Goal: Book appointment/travel/reservation

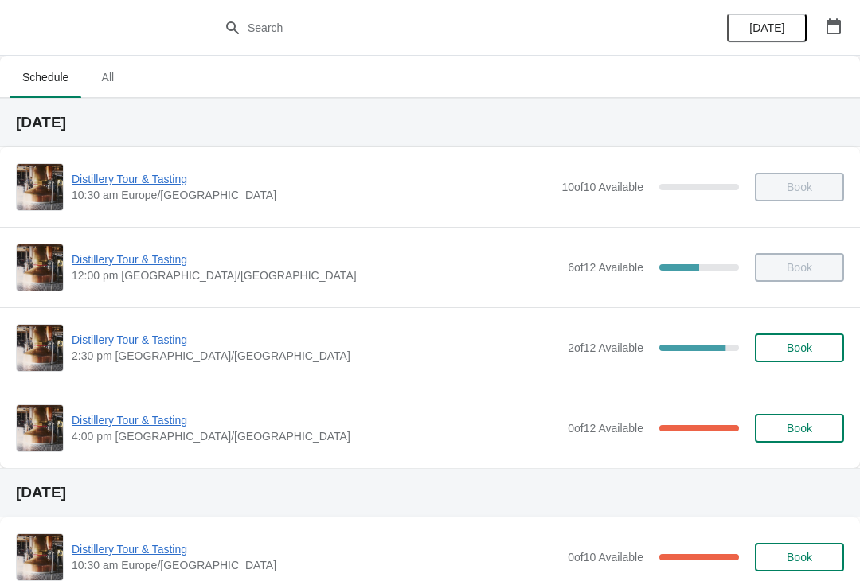
click at [123, 345] on span "Distillery Tour & Tasting" at bounding box center [316, 340] width 488 height 16
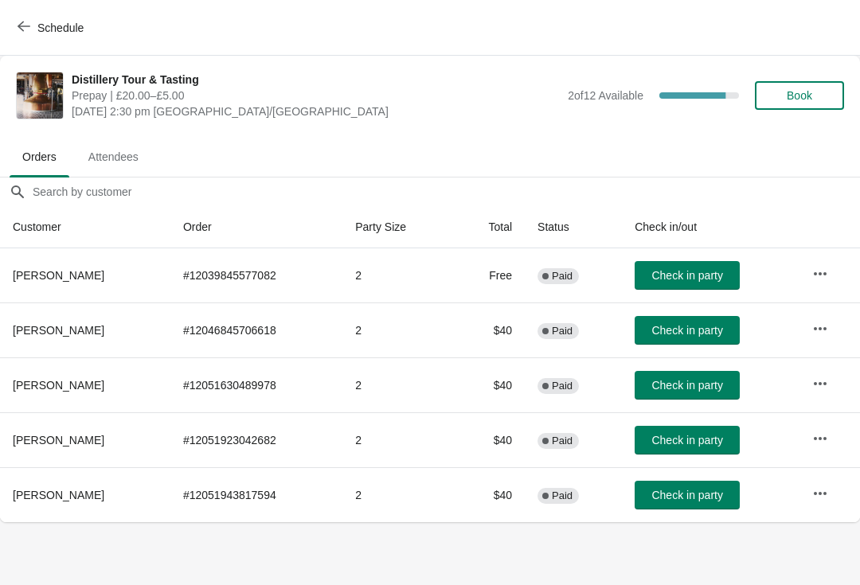
click at [816, 93] on span "Book" at bounding box center [799, 95] width 60 height 13
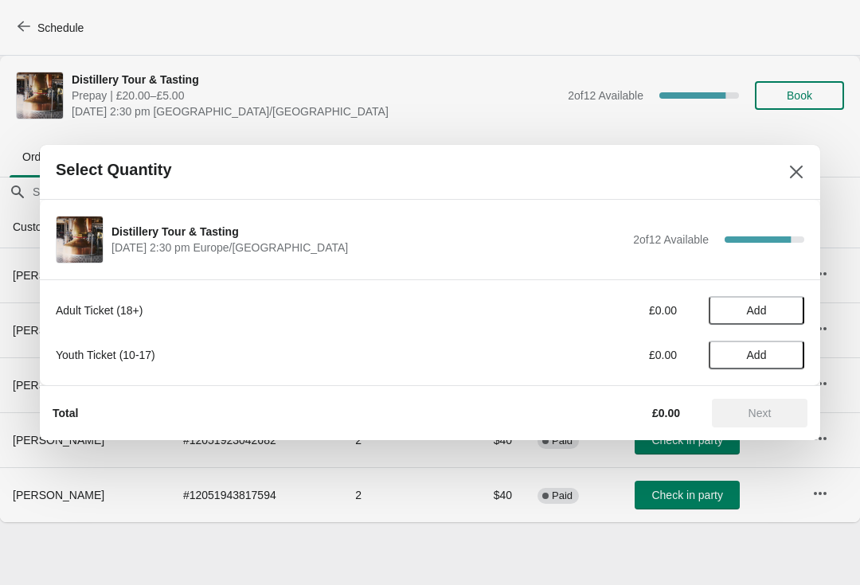
click at [765, 308] on span "Add" at bounding box center [757, 310] width 20 height 13
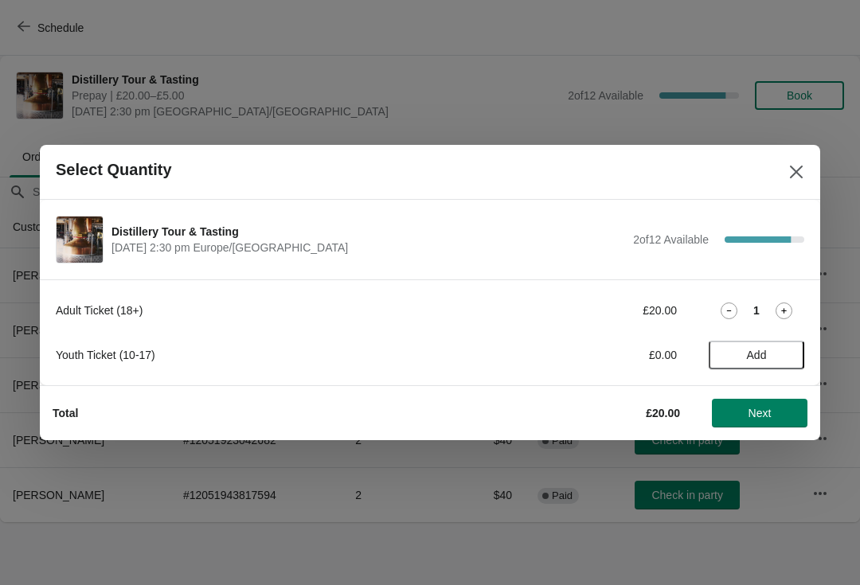
click at [788, 302] on icon at bounding box center [783, 310] width 17 height 17
click at [760, 414] on span "Next" at bounding box center [759, 413] width 23 height 13
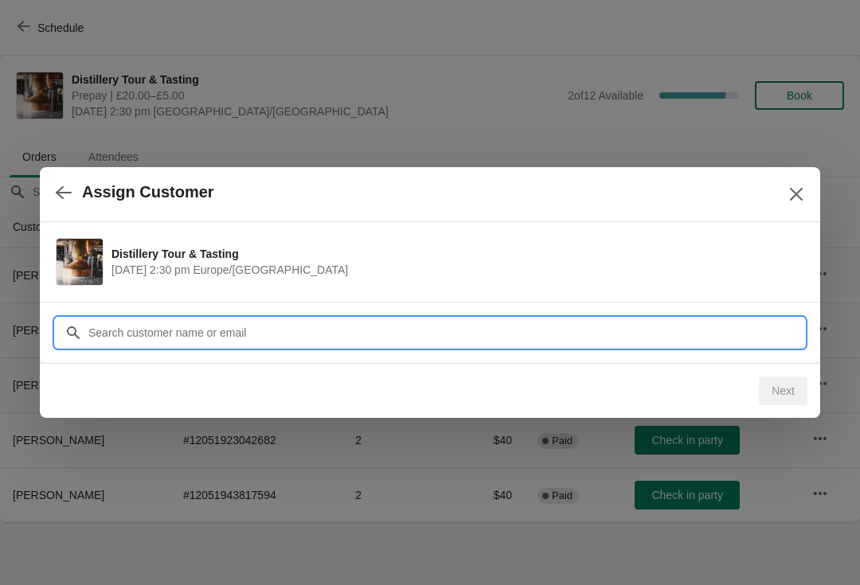
click at [237, 321] on input "Customer" at bounding box center [446, 332] width 716 height 29
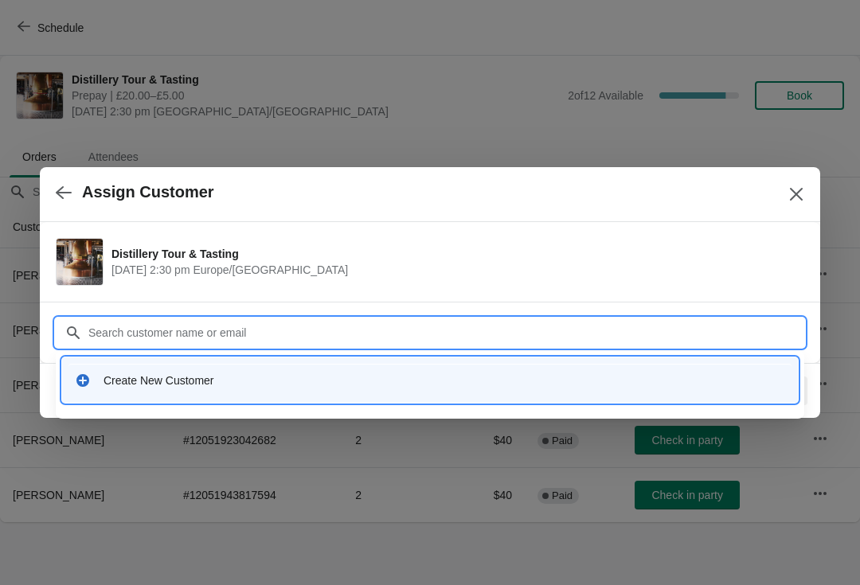
click at [78, 396] on div "Create New Customer" at bounding box center [429, 379] width 735 height 45
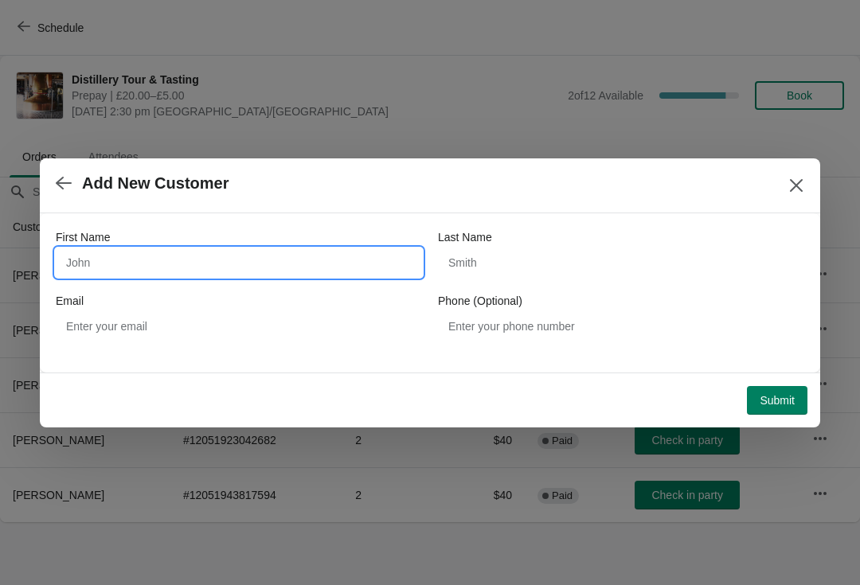
click at [163, 263] on input "First Name" at bounding box center [239, 262] width 366 height 29
type input "Billy"
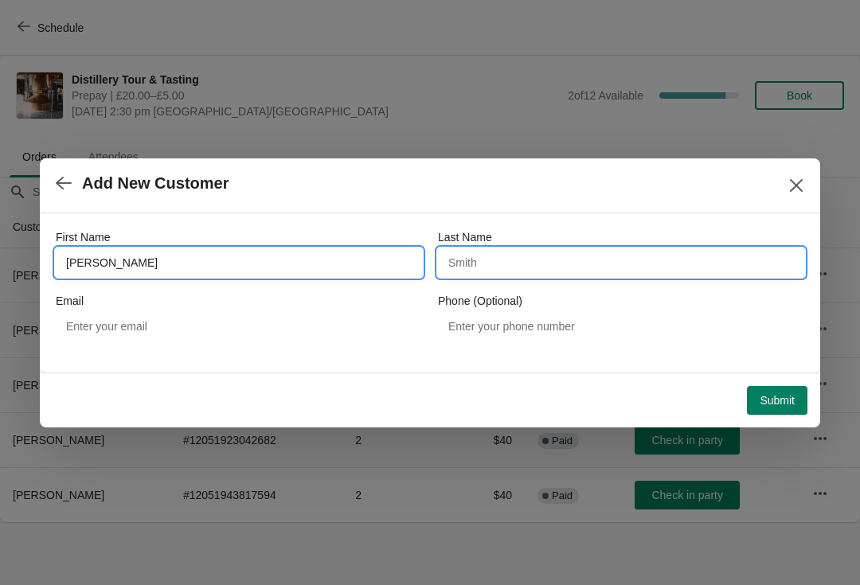
click at [507, 268] on input "Last Name" at bounding box center [621, 262] width 366 height 29
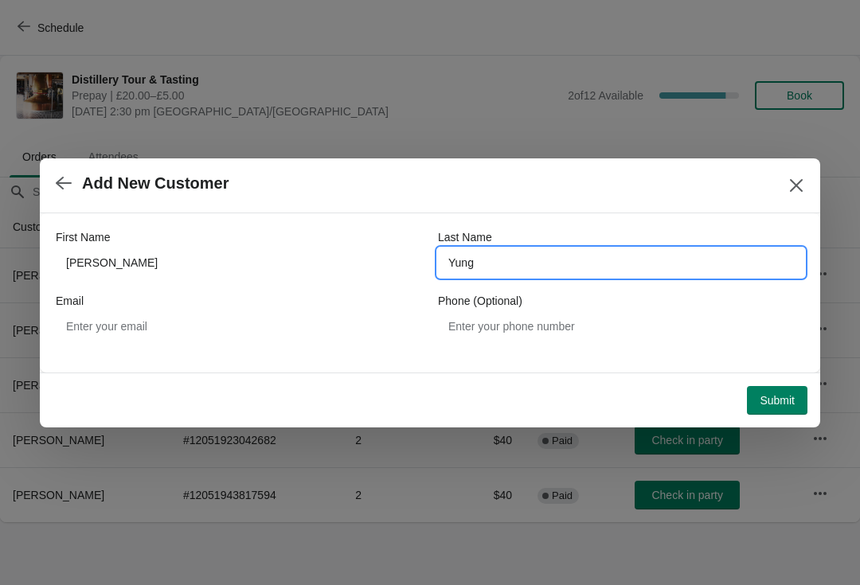
type input "Yung"
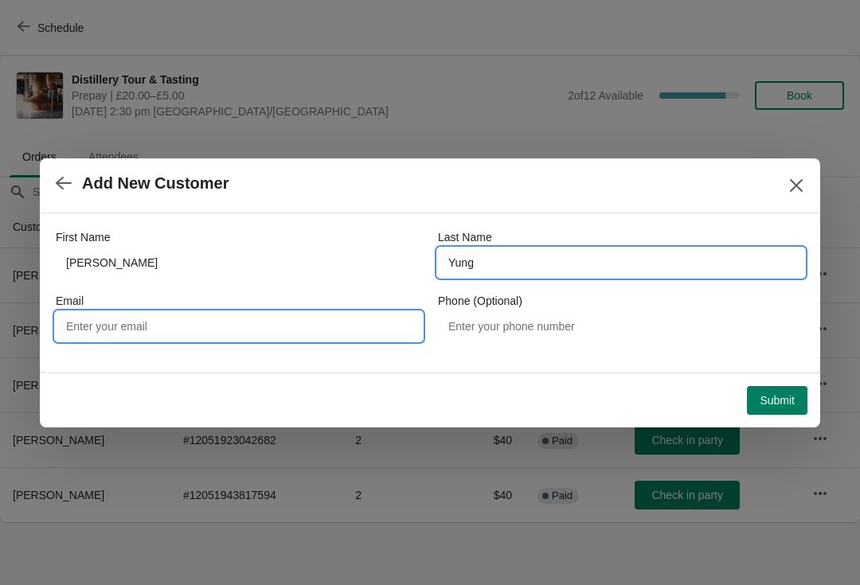
click at [184, 320] on input "Email" at bounding box center [239, 326] width 366 height 29
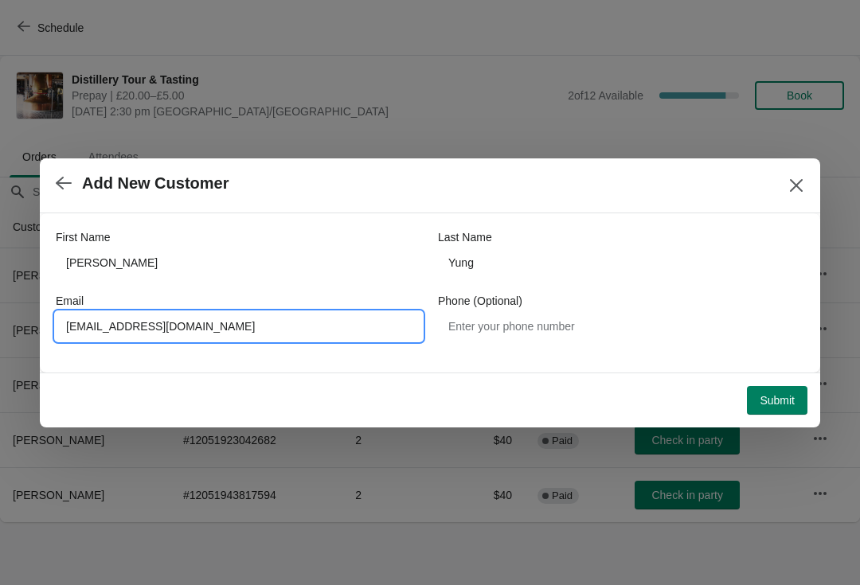
type input "vanperooney@gmail.com"
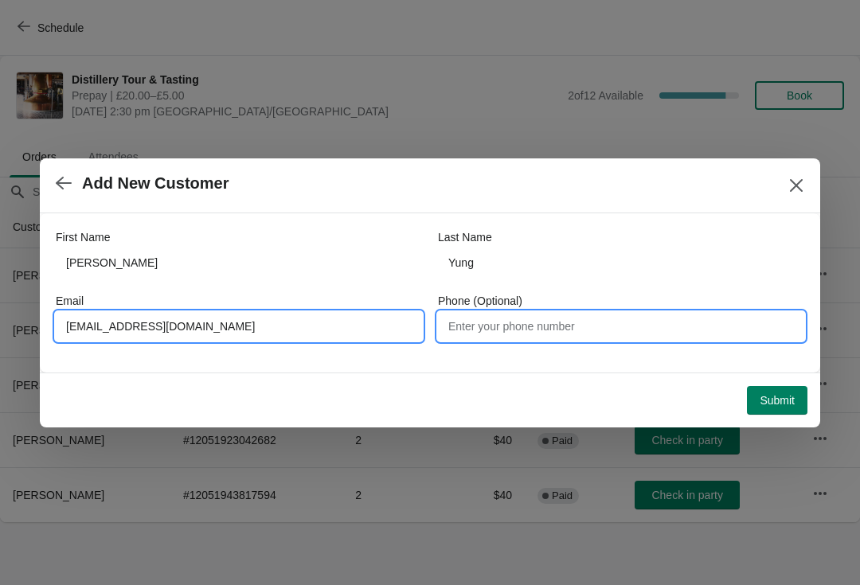
click at [628, 331] on input "Phone (Optional)" at bounding box center [621, 326] width 366 height 29
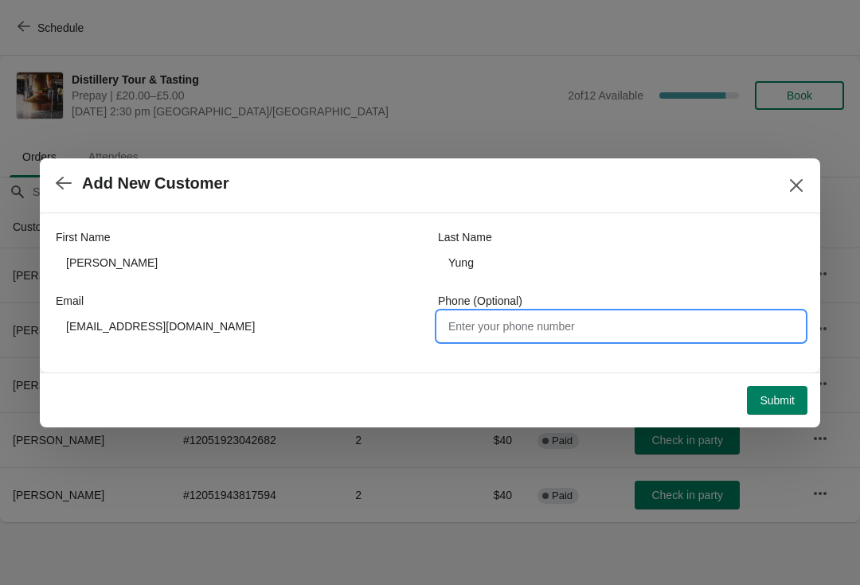
click at [762, 400] on span "Submit" at bounding box center [776, 400] width 35 height 13
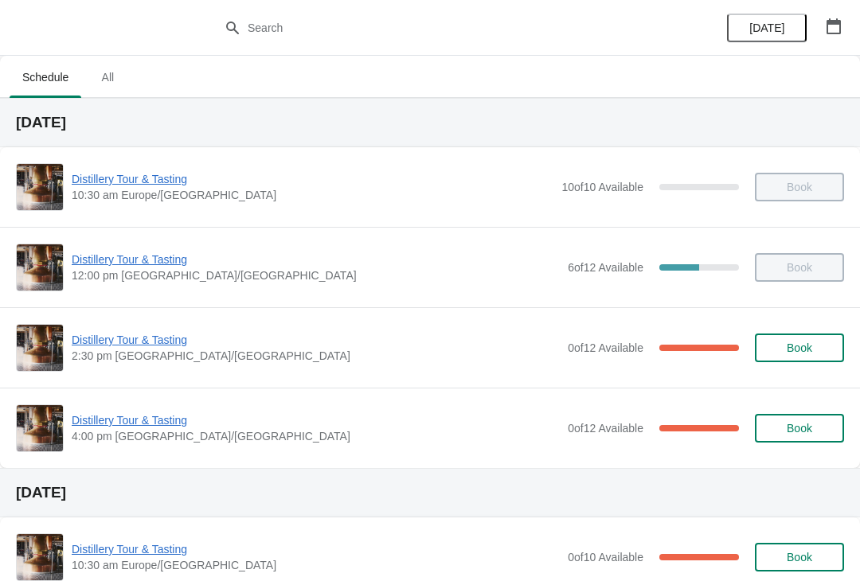
click at [157, 419] on span "Distillery Tour & Tasting" at bounding box center [316, 420] width 488 height 16
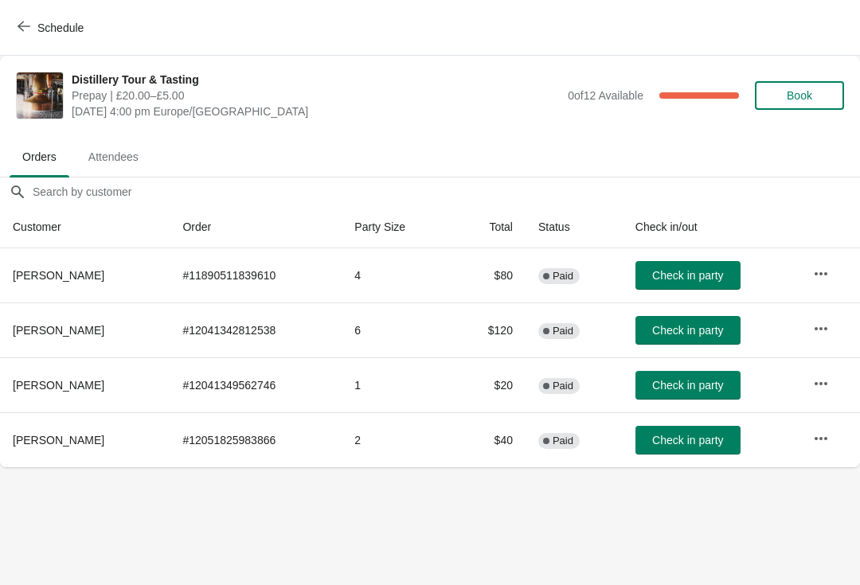
click at [49, 29] on span "Schedule" at bounding box center [60, 27] width 46 height 13
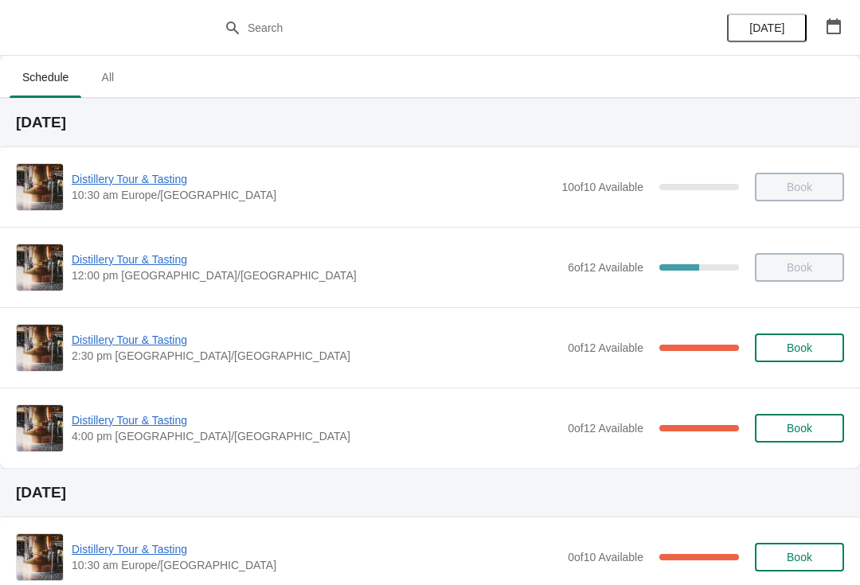
click at [154, 333] on span "Distillery Tour & Tasting" at bounding box center [316, 340] width 488 height 16
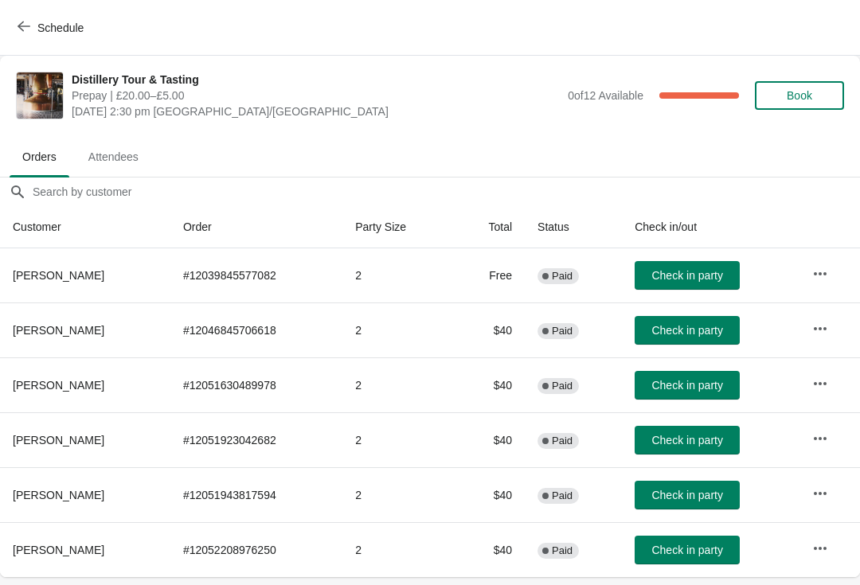
click at [43, 14] on button "Schedule" at bounding box center [52, 28] width 88 height 29
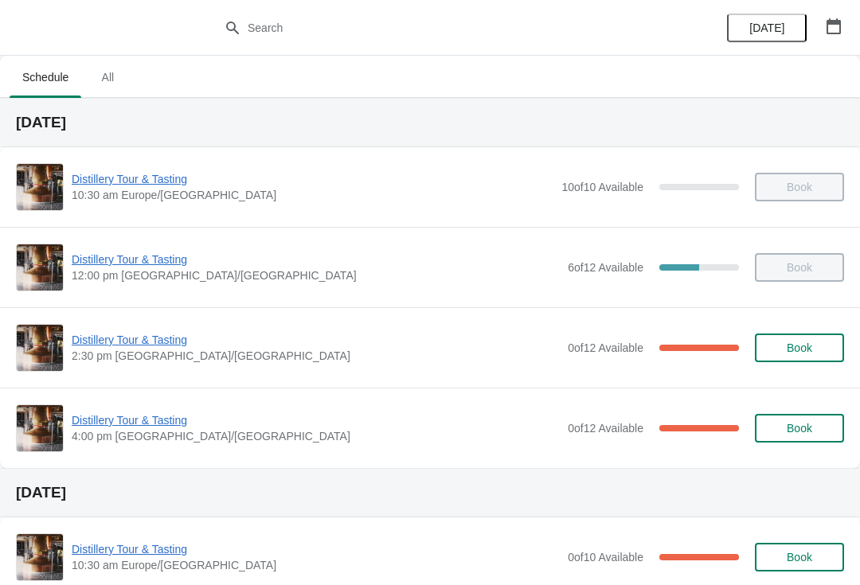
click at [131, 417] on span "Distillery Tour & Tasting" at bounding box center [316, 420] width 488 height 16
click at [142, 340] on span "Distillery Tour & Tasting" at bounding box center [316, 340] width 488 height 16
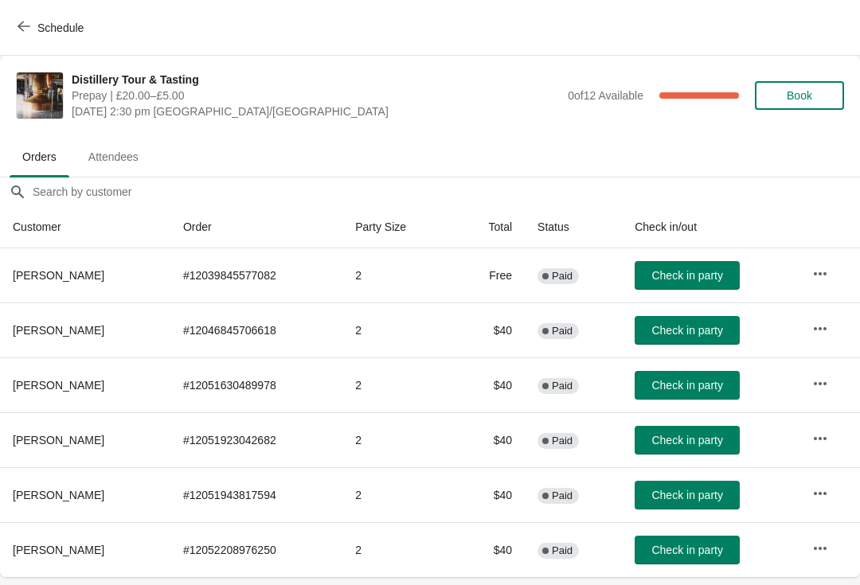
click at [14, 29] on button "Schedule" at bounding box center [52, 28] width 88 height 29
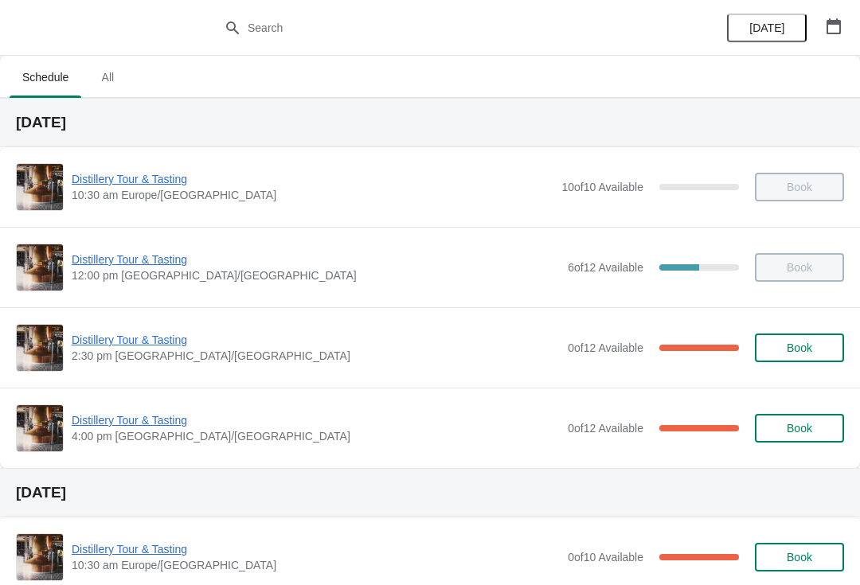
click at [116, 424] on span "Distillery Tour & Tasting" at bounding box center [316, 420] width 488 height 16
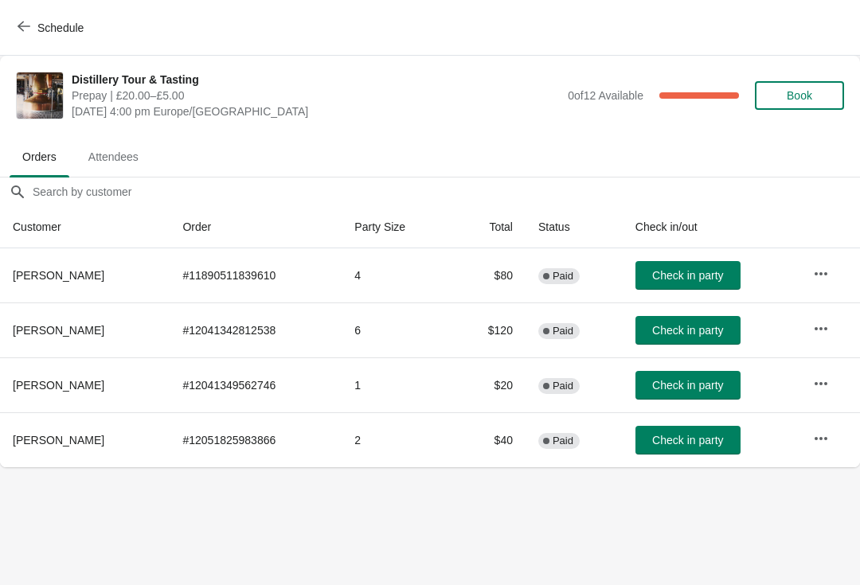
click at [24, 32] on icon "button" at bounding box center [24, 26] width 13 height 13
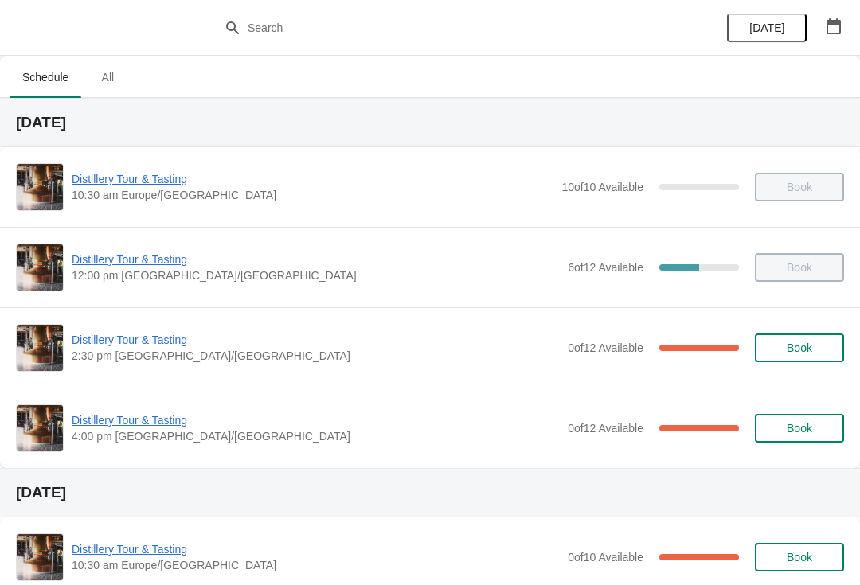
click at [130, 337] on span "Distillery Tour & Tasting" at bounding box center [316, 340] width 488 height 16
click at [140, 347] on span "Distillery Tour & Tasting" at bounding box center [316, 340] width 488 height 16
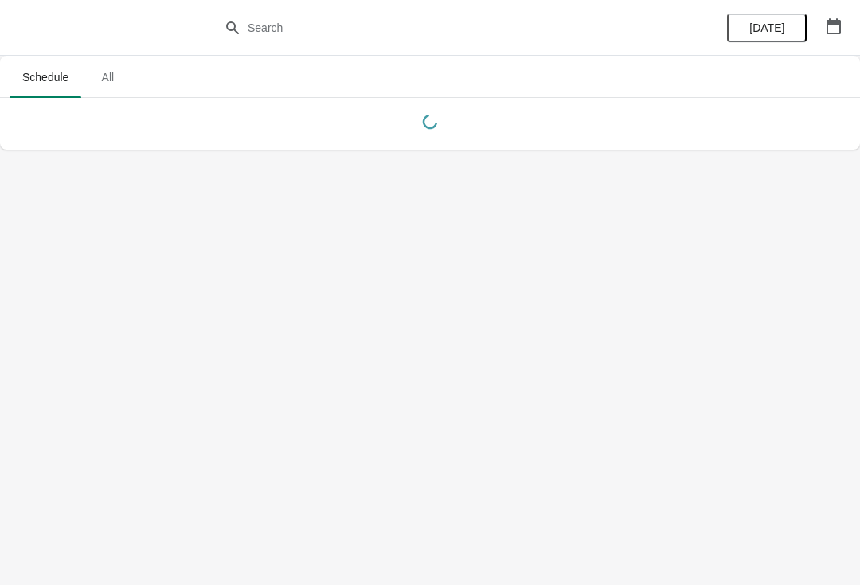
click at [13, 1] on div at bounding box center [430, 28] width 860 height 56
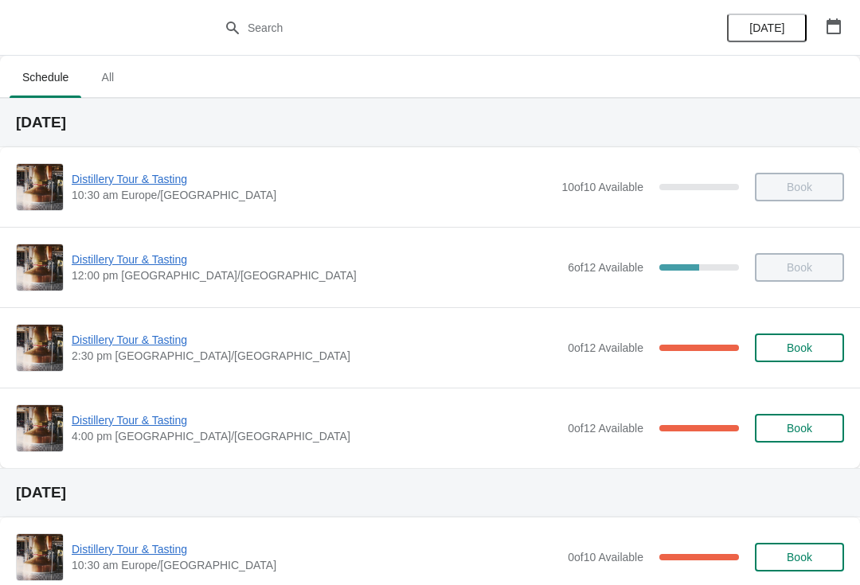
click at [797, 354] on span "Book" at bounding box center [798, 347] width 25 height 13
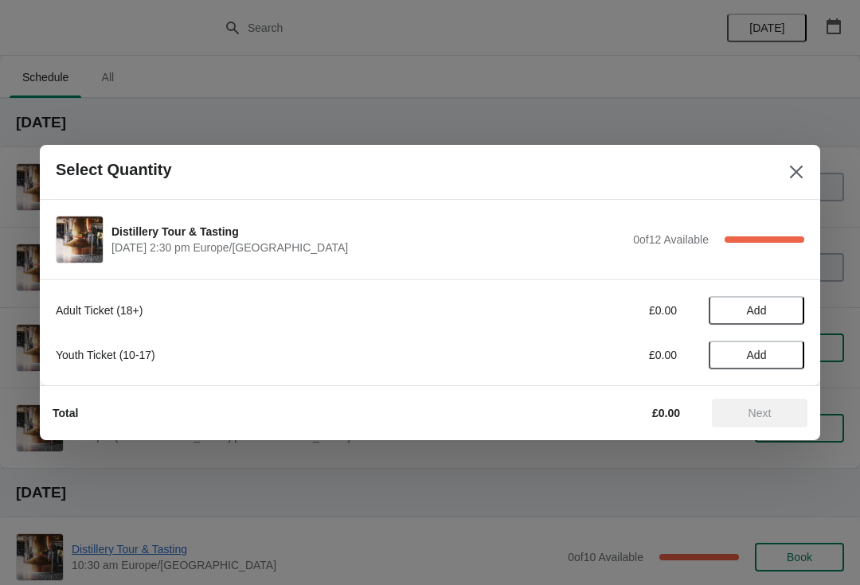
click at [767, 314] on span "Add" at bounding box center [756, 310] width 67 height 13
click at [787, 308] on icon at bounding box center [783, 310] width 17 height 17
click at [757, 415] on span "Next" at bounding box center [759, 413] width 23 height 13
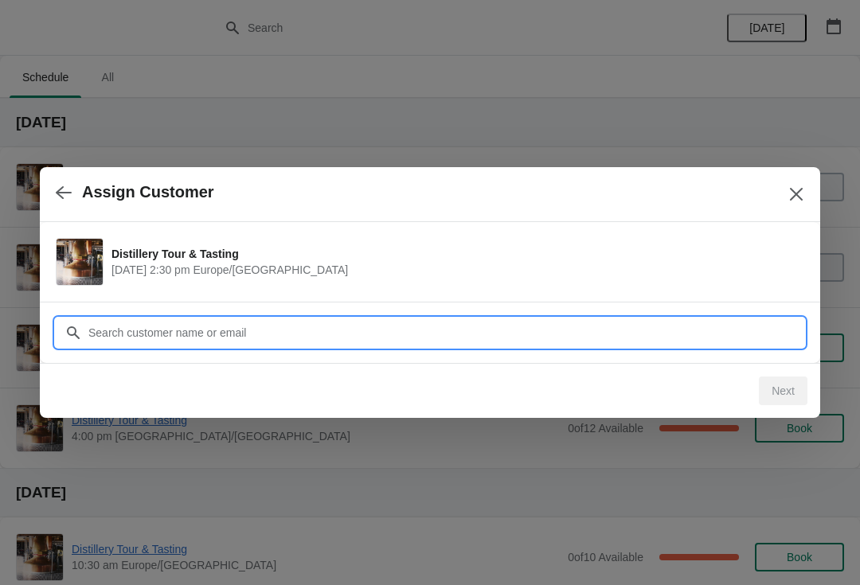
click at [228, 333] on input "Customer" at bounding box center [446, 332] width 716 height 29
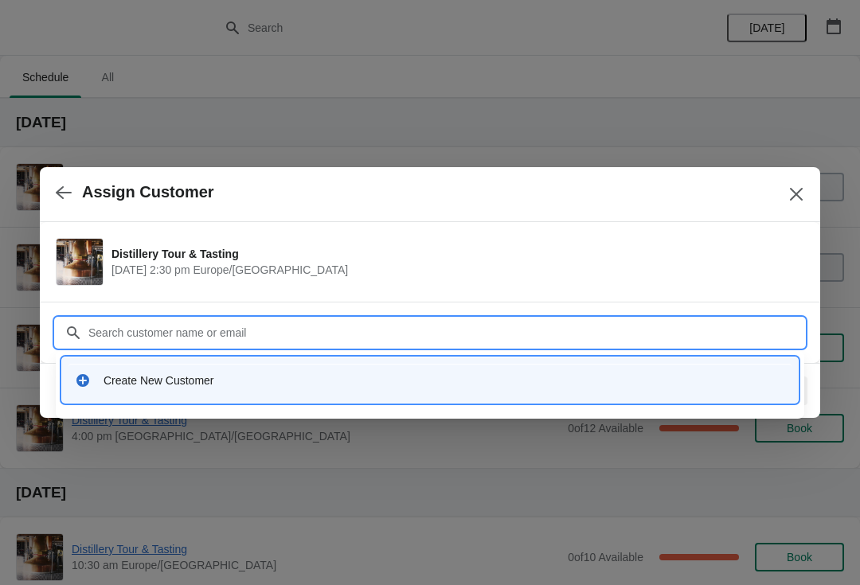
click at [150, 384] on div "Create New Customer" at bounding box center [443, 380] width 681 height 16
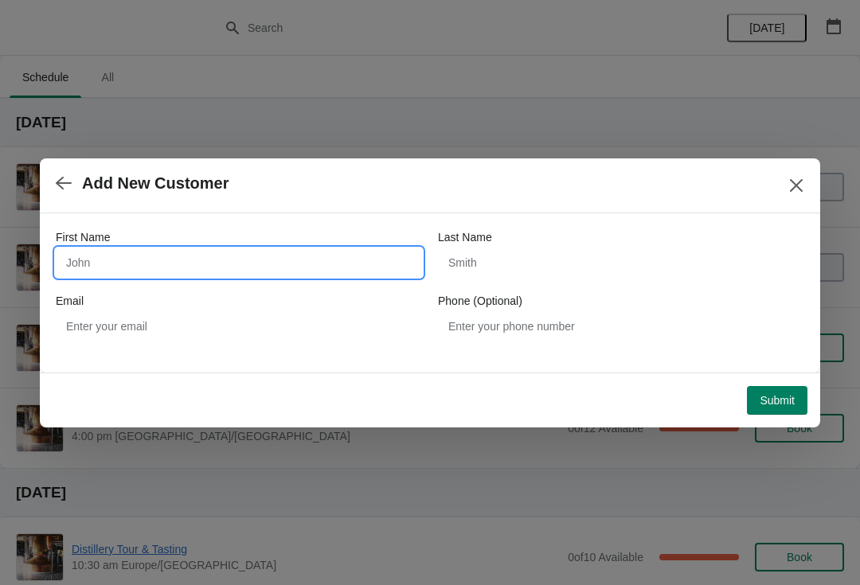
click at [194, 252] on input "First Name" at bounding box center [239, 262] width 366 height 29
type input "Stewart"
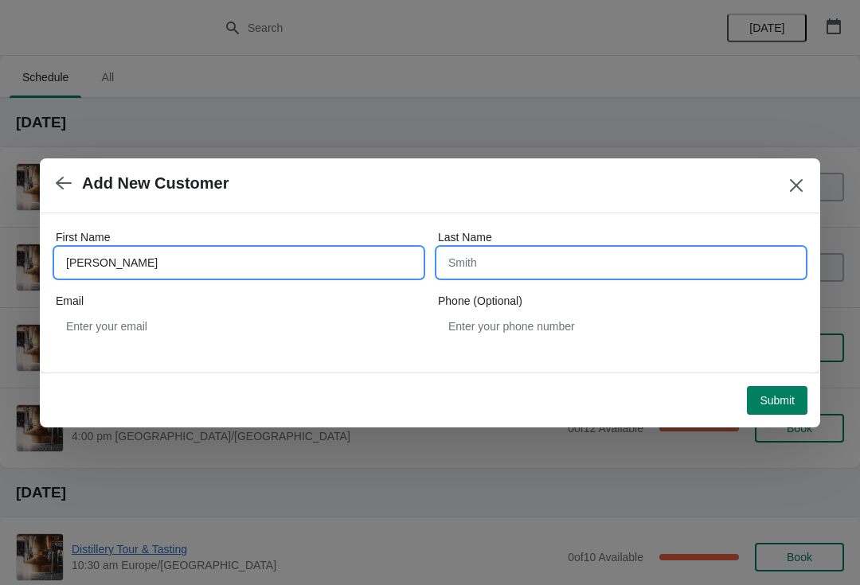
click at [519, 248] on input "Last Name" at bounding box center [621, 262] width 366 height 29
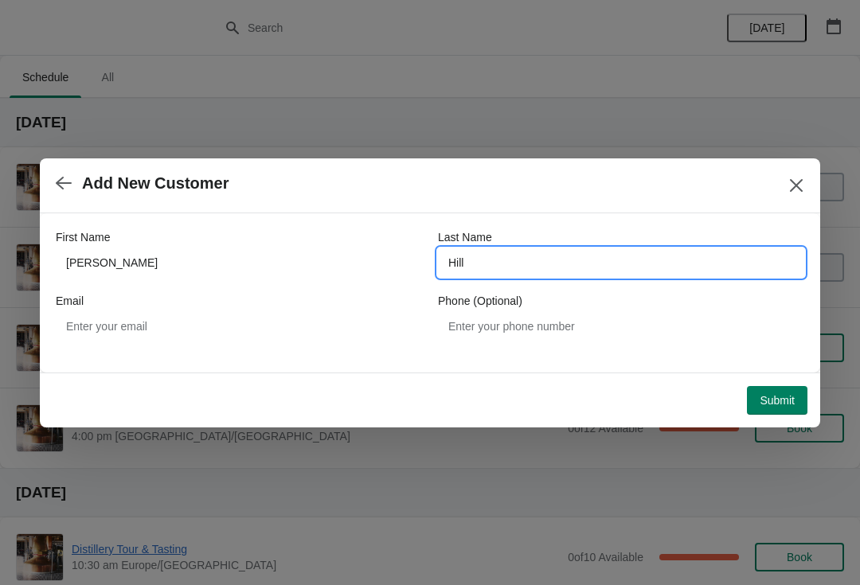
type input "Hill"
click at [187, 308] on div "Email" at bounding box center [239, 301] width 366 height 16
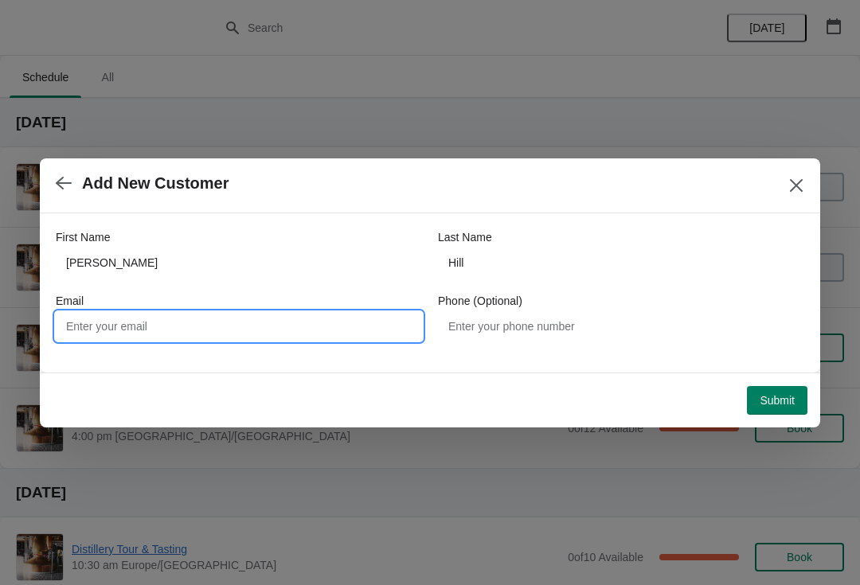
click at [175, 322] on input "Email" at bounding box center [239, 326] width 366 height 29
type input "Sjrhill@hotmail.com"
click at [779, 400] on span "Submit" at bounding box center [776, 400] width 35 height 13
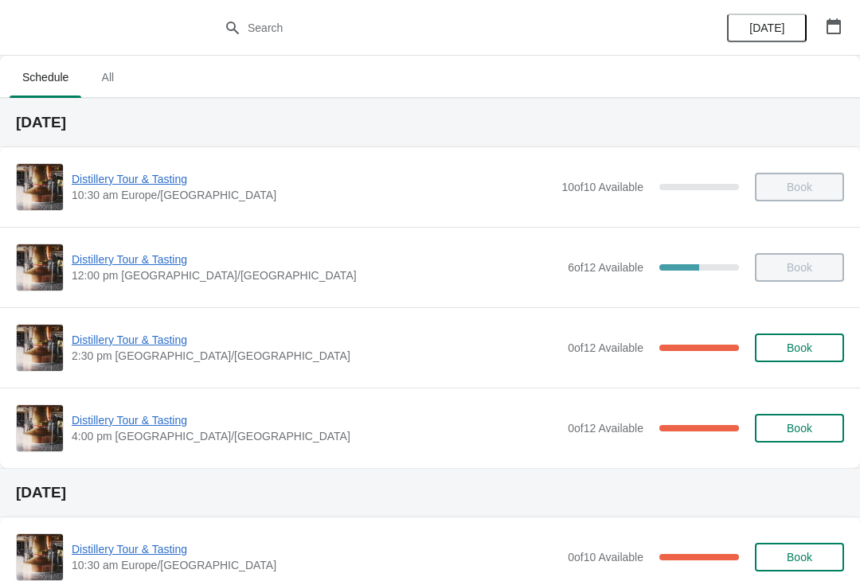
click at [115, 345] on span "Distillery Tour & Tasting" at bounding box center [316, 340] width 488 height 16
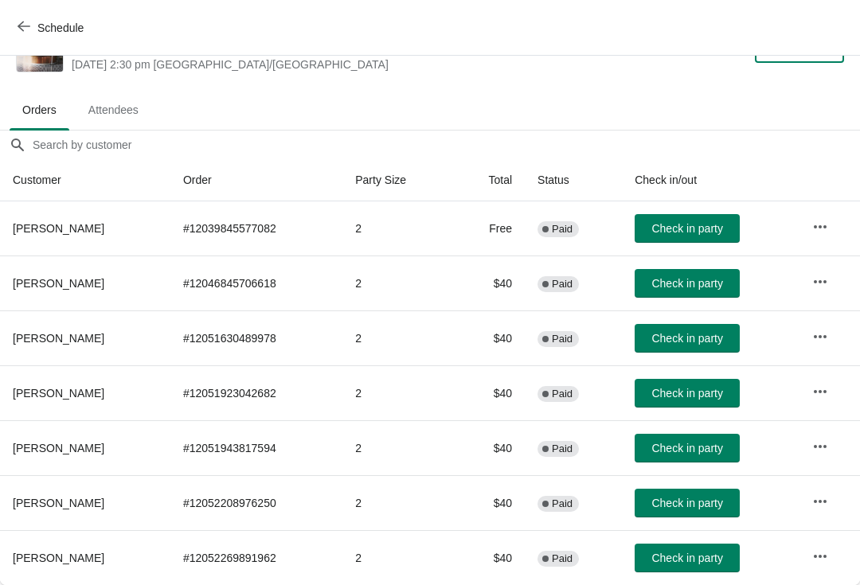
scroll to position [47, 0]
click at [693, 560] on span "Check in party" at bounding box center [686, 558] width 71 height 13
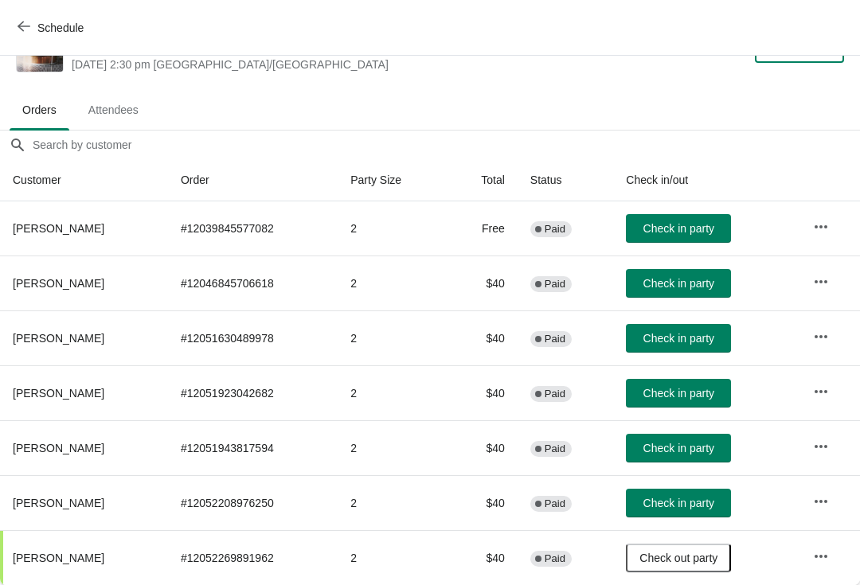
click at [688, 504] on span "Check in party" at bounding box center [678, 503] width 71 height 13
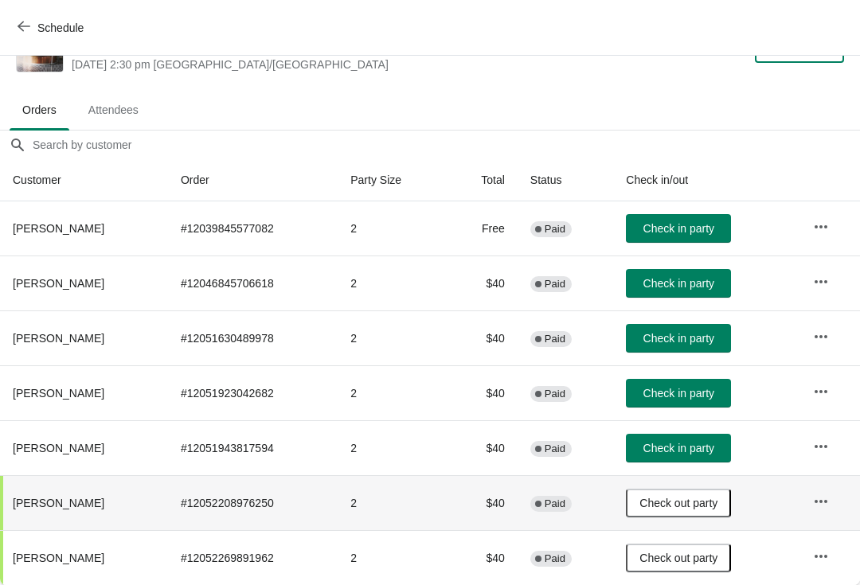
click at [29, 18] on button "Schedule" at bounding box center [52, 28] width 88 height 29
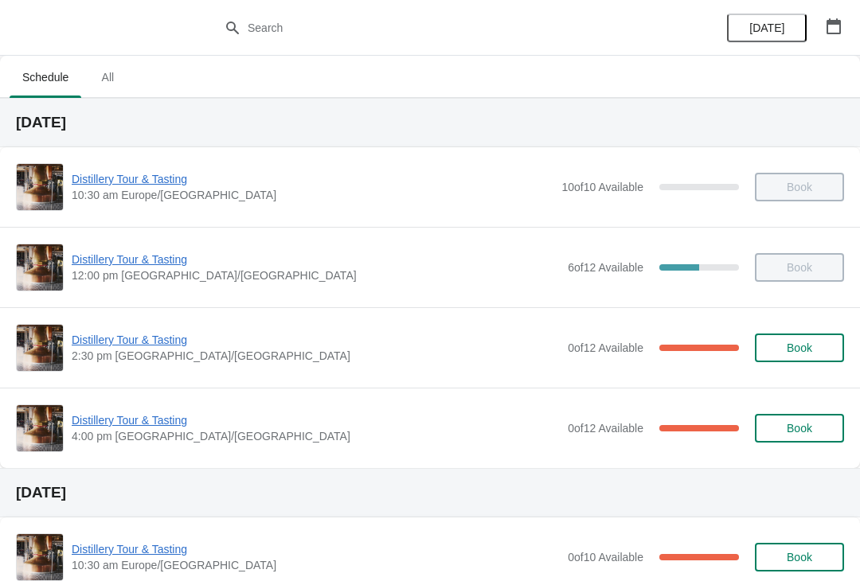
click at [124, 426] on span "Distillery Tour & Tasting" at bounding box center [316, 420] width 488 height 16
click at [134, 337] on span "Distillery Tour & Tasting" at bounding box center [316, 340] width 488 height 16
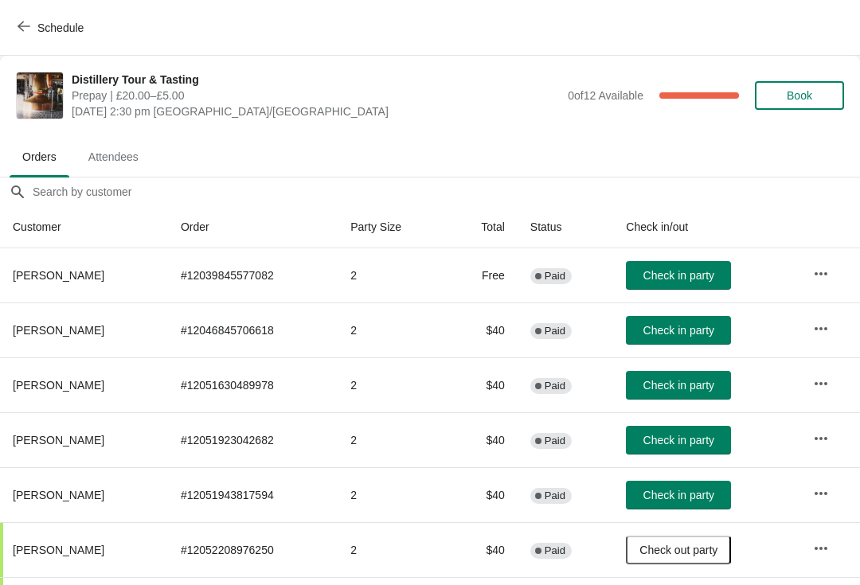
click at [689, 326] on span "Check in party" at bounding box center [678, 330] width 71 height 13
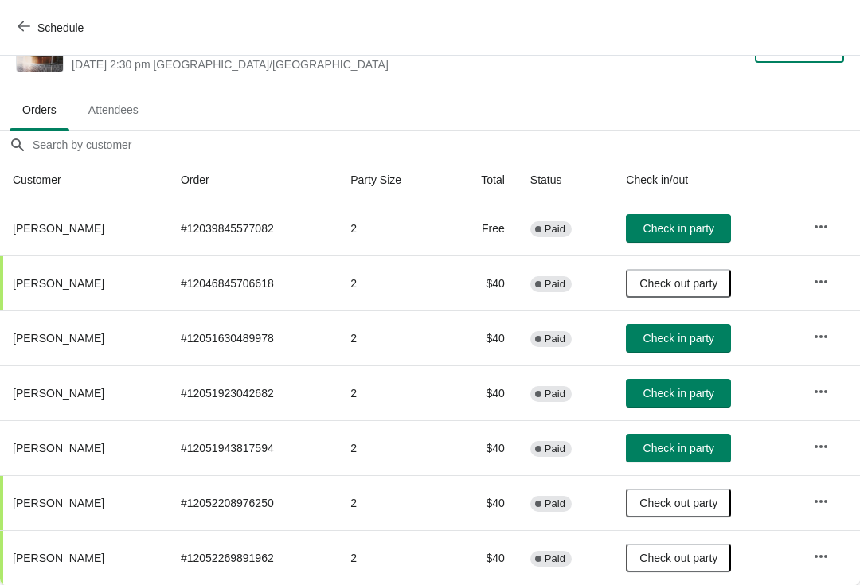
scroll to position [47, 0]
click at [32, 18] on button "Schedule" at bounding box center [52, 28] width 88 height 29
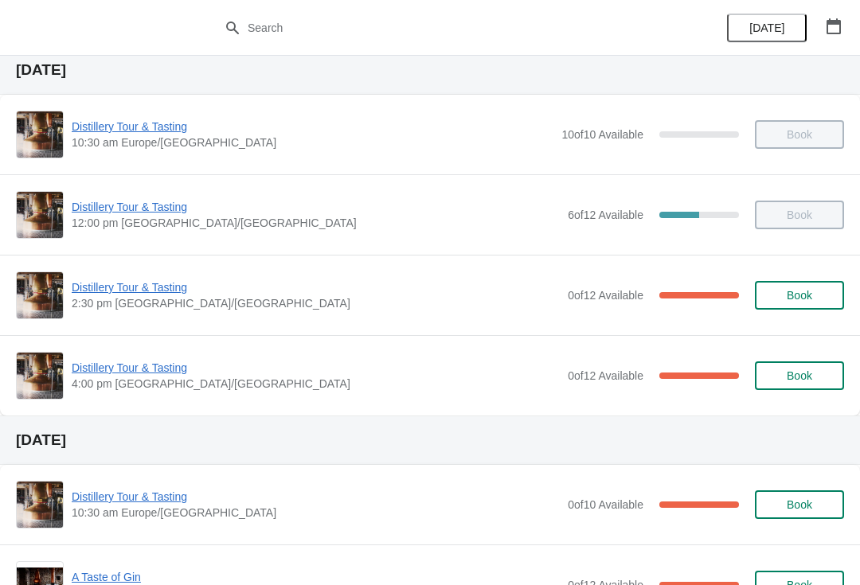
scroll to position [75, 0]
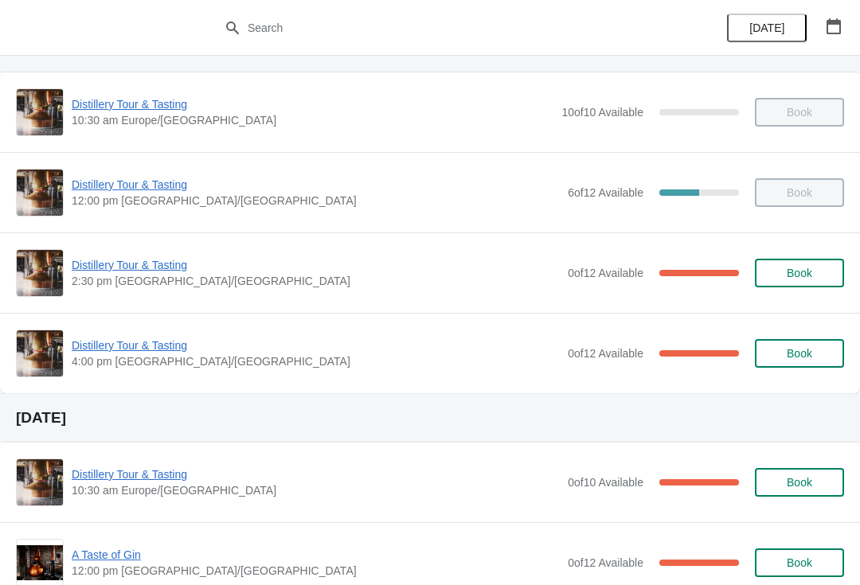
click at [127, 345] on span "Distillery Tour & Tasting" at bounding box center [316, 345] width 488 height 16
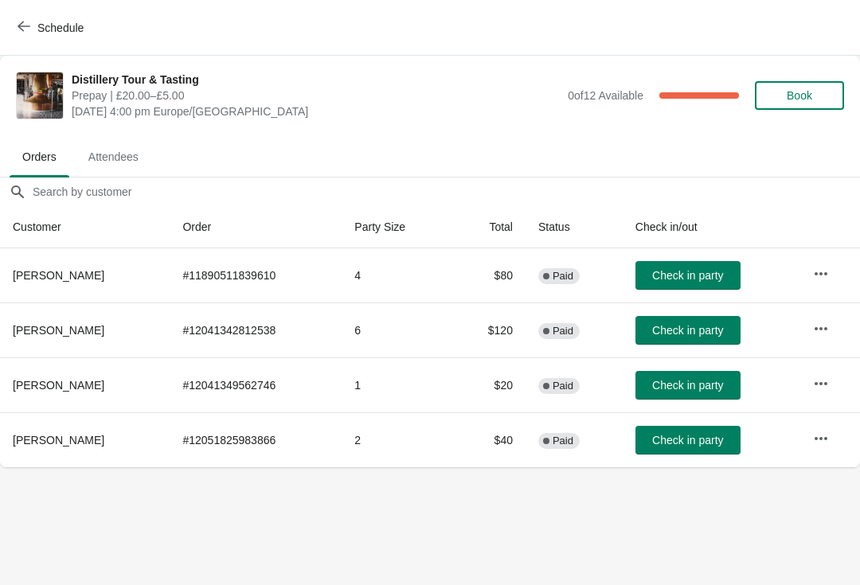
click at [21, 22] on icon "button" at bounding box center [24, 26] width 13 height 13
